Goal: Transaction & Acquisition: Download file/media

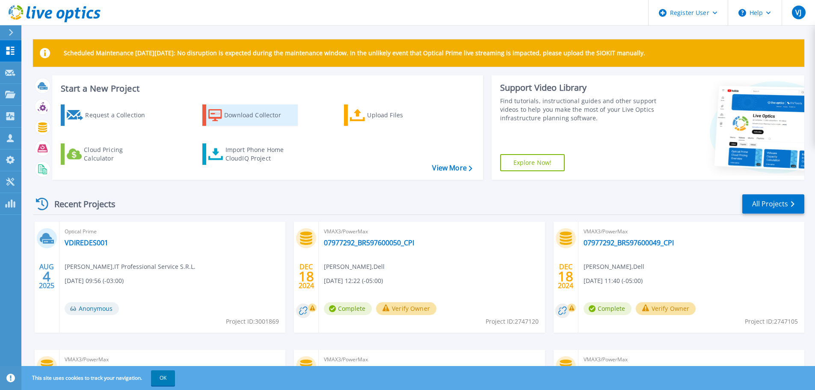
click at [234, 115] on div "Download Collector" at bounding box center [258, 115] width 68 height 17
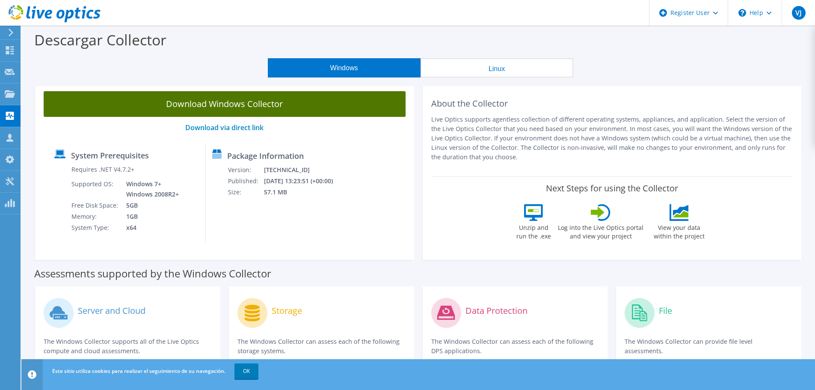
click at [255, 107] on link "Download Windows Collector" at bounding box center [225, 104] width 362 height 26
click at [220, 104] on link "Download Windows Collector" at bounding box center [225, 104] width 362 height 26
